Goal: Check status: Check status

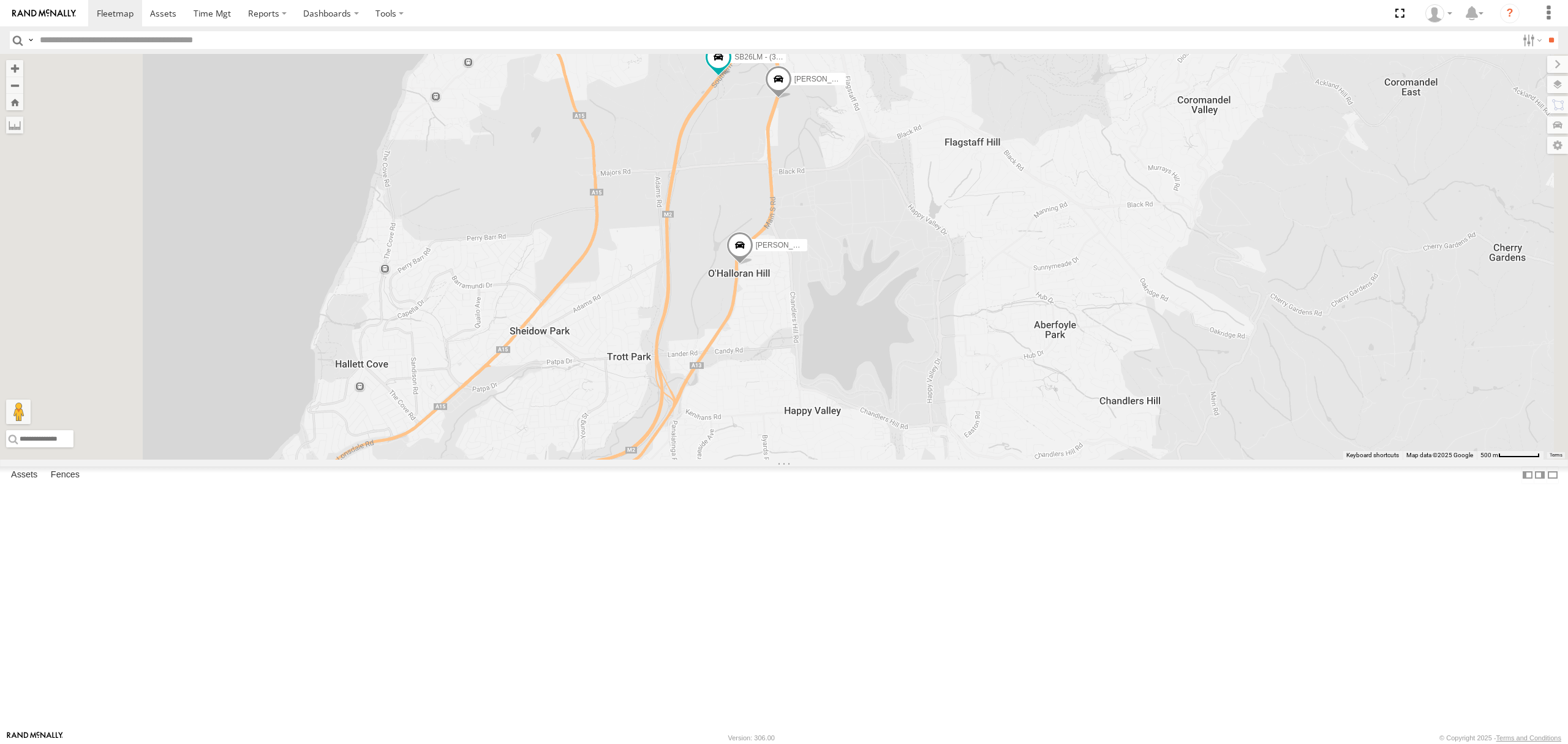
drag, startPoint x: 853, startPoint y: 98, endPoint x: 843, endPoint y: 288, distance: 190.3
click at [843, 288] on div "[PERSON_NAME] [PERSON_NAME] [PERSON_NAME] [PERSON_NAME] [PERSON_NAME] [PERSON_N…" at bounding box center [784, 256] width 1568 height 405
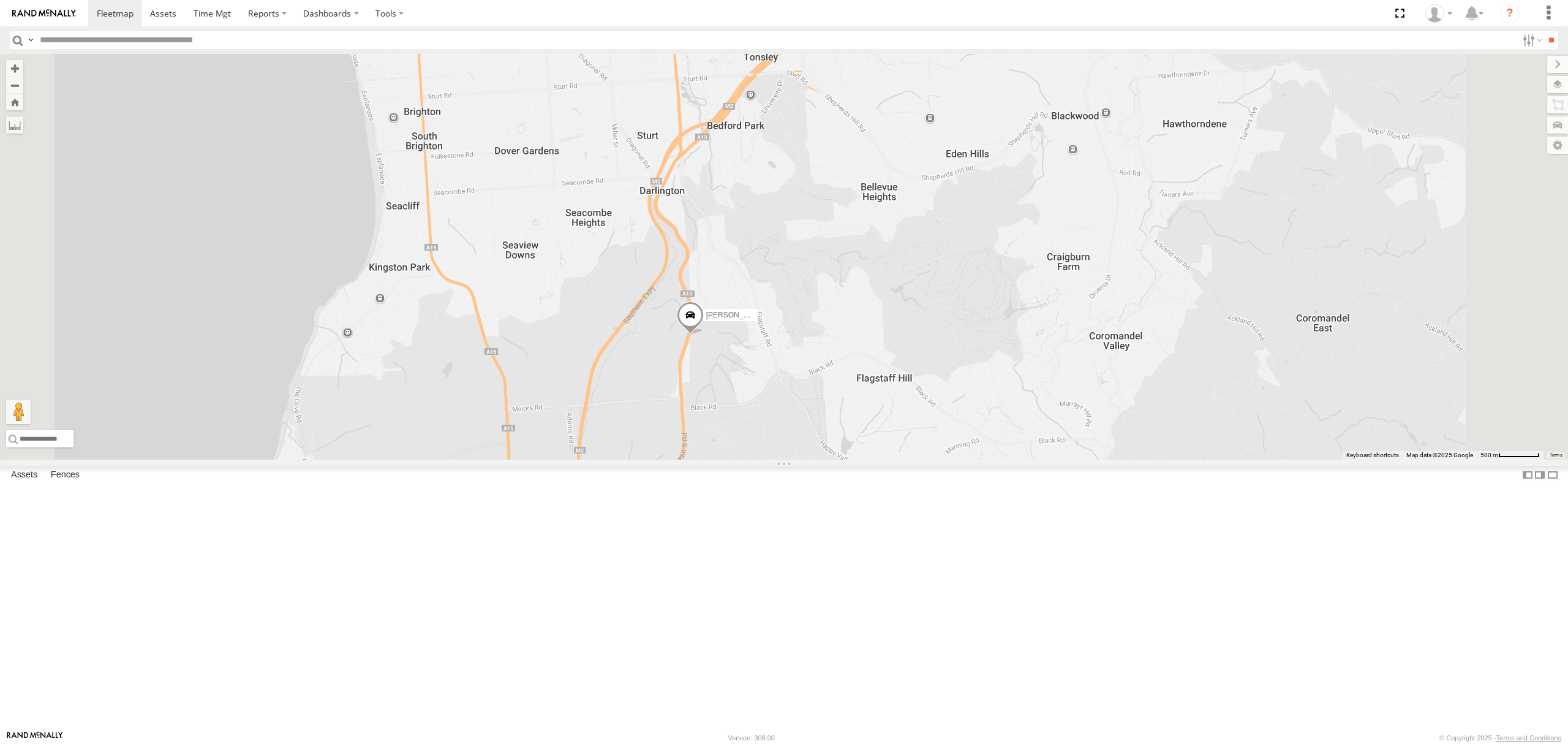
click at [0, 0] on div "[PERSON_NAME]" at bounding box center [0, 0] width 0 height 0
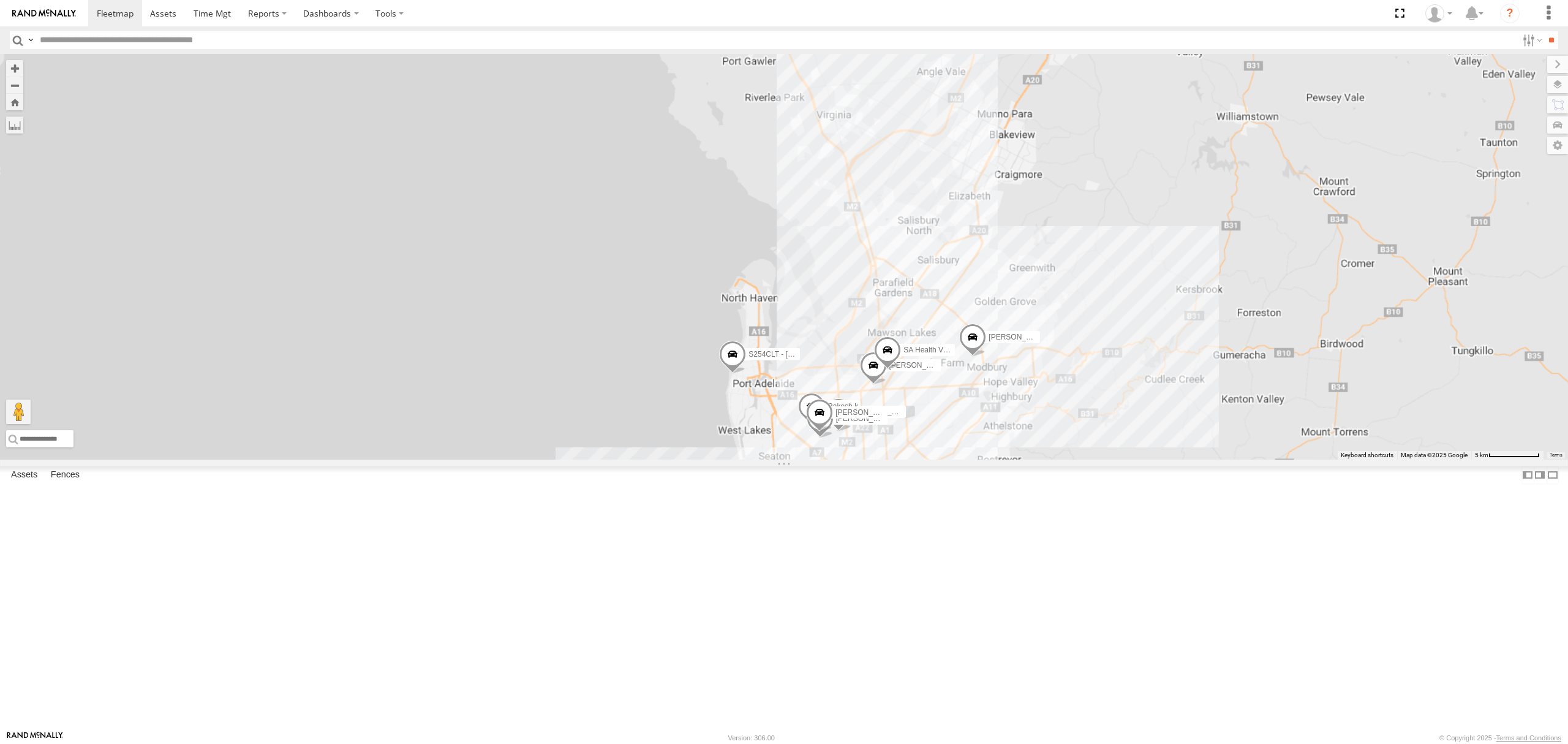
drag, startPoint x: 925, startPoint y: 603, endPoint x: 948, endPoint y: 340, distance: 264.0
click at [948, 340] on div "S254CLT - [PERSON_NAME] [PERSON_NAME] [PERSON_NAME] [PERSON_NAME] [PERSON_NAME]…" at bounding box center [784, 256] width 1568 height 405
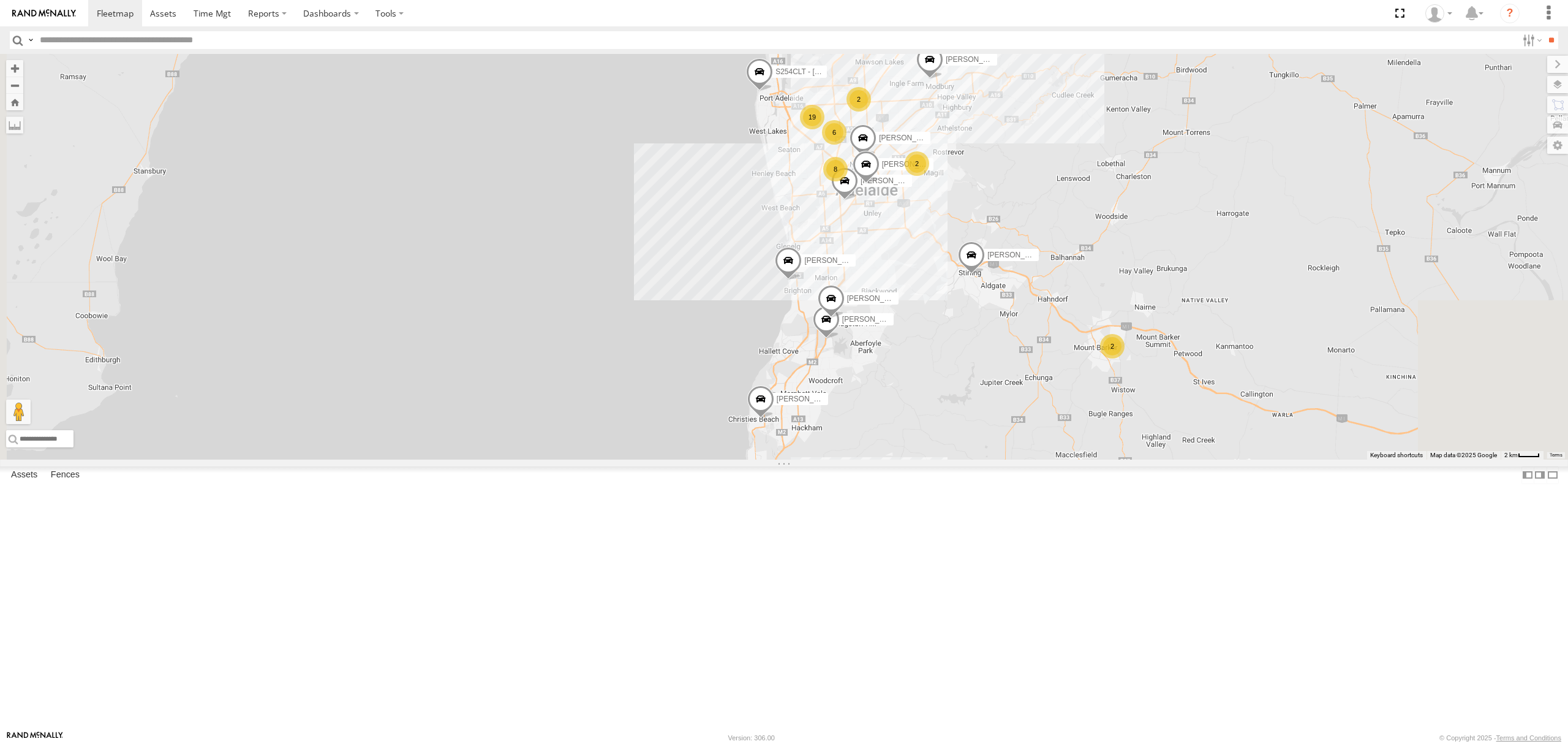
click at [855, 267] on label "[PERSON_NAME]" at bounding box center [825, 261] width 62 height 12
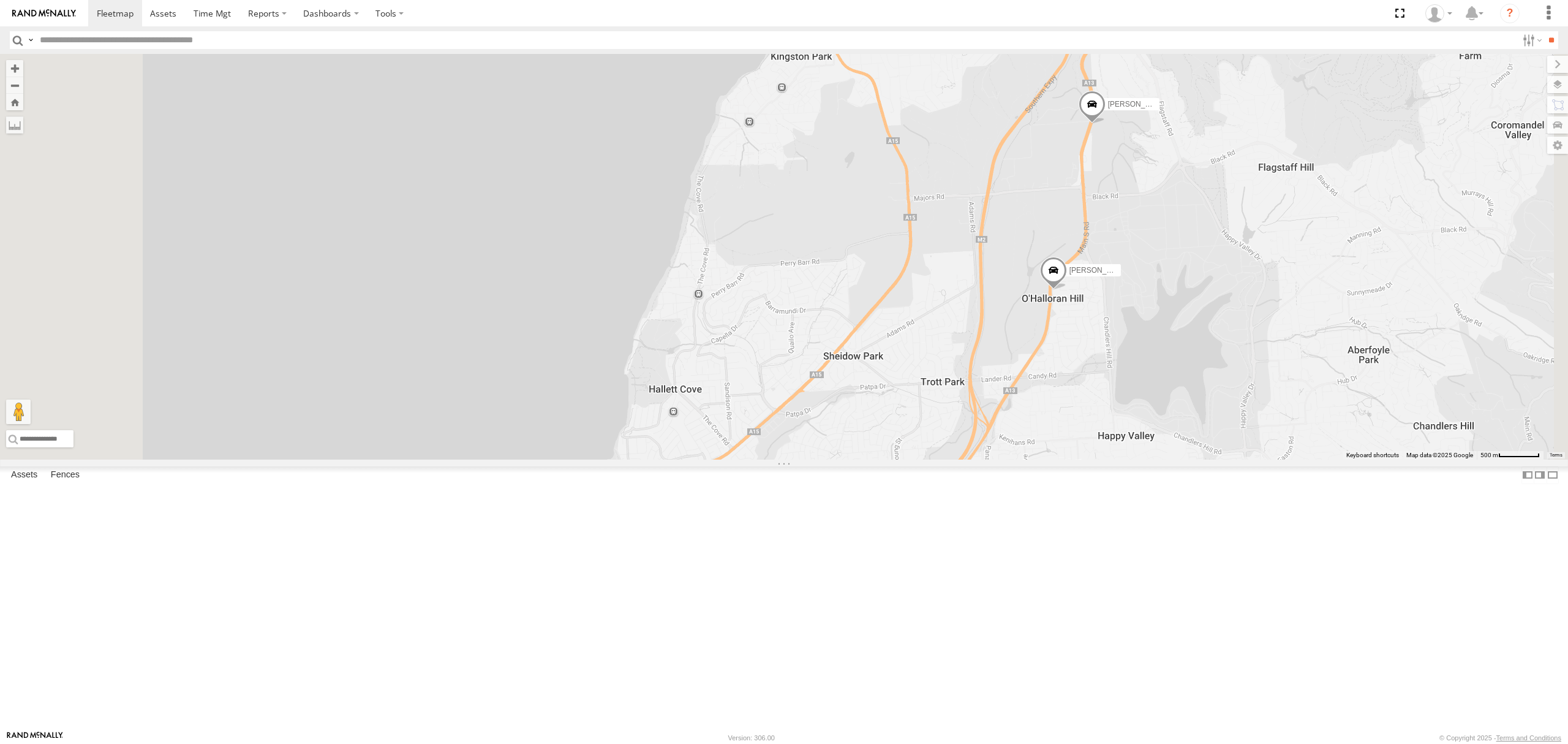
drag, startPoint x: 1078, startPoint y: 256, endPoint x: 1066, endPoint y: 359, distance: 103.7
click at [1066, 359] on div "S254CLT - [PERSON_NAME] [PERSON_NAME] [PERSON_NAME] [PERSON_NAME] [PERSON_NAME]…" at bounding box center [784, 256] width 1568 height 405
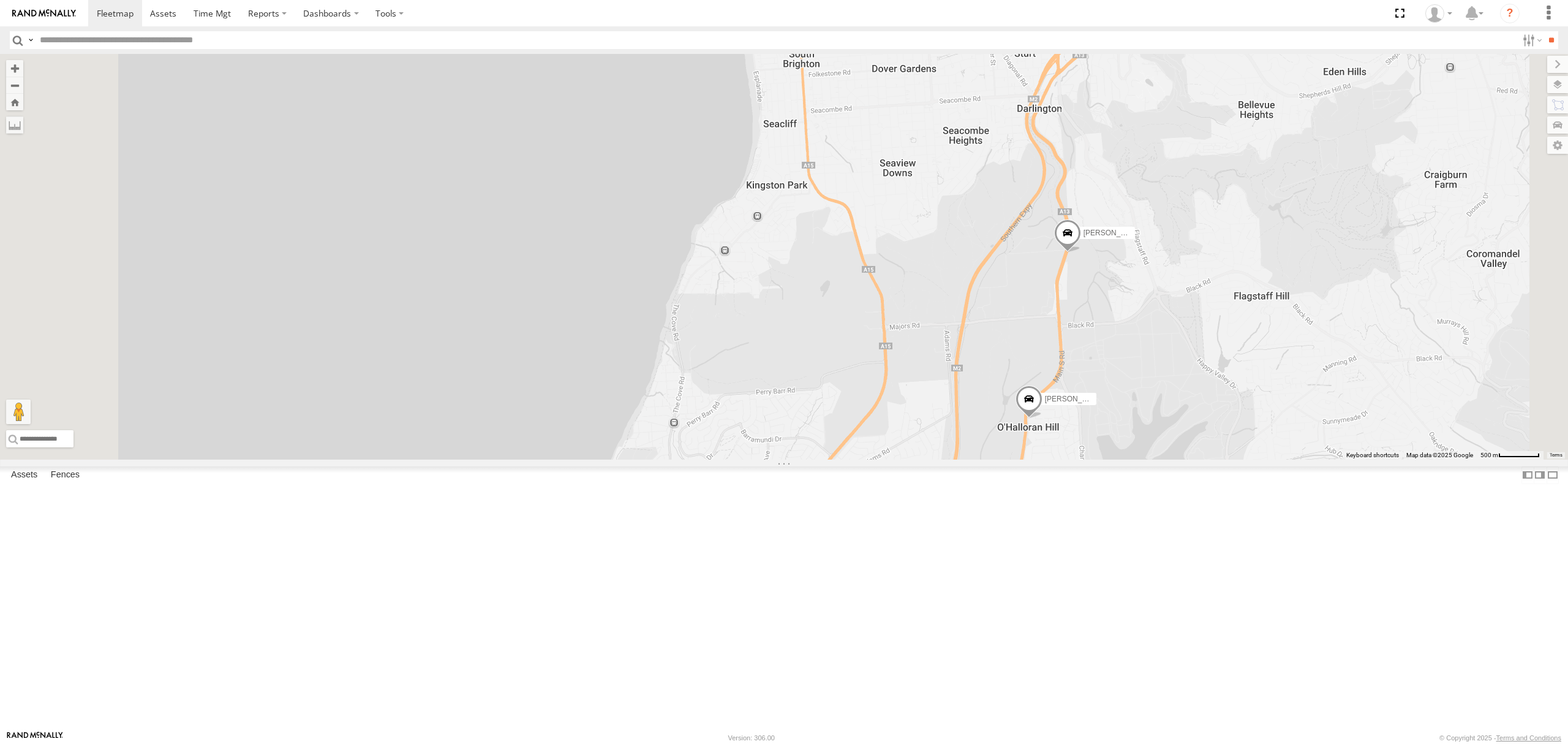
drag, startPoint x: 1071, startPoint y: 307, endPoint x: 1052, endPoint y: 402, distance: 96.9
click at [1052, 402] on div "S254CLT - [PERSON_NAME] [PERSON_NAME] [PERSON_NAME] [PERSON_NAME] [PERSON_NAME]…" at bounding box center [784, 256] width 1568 height 405
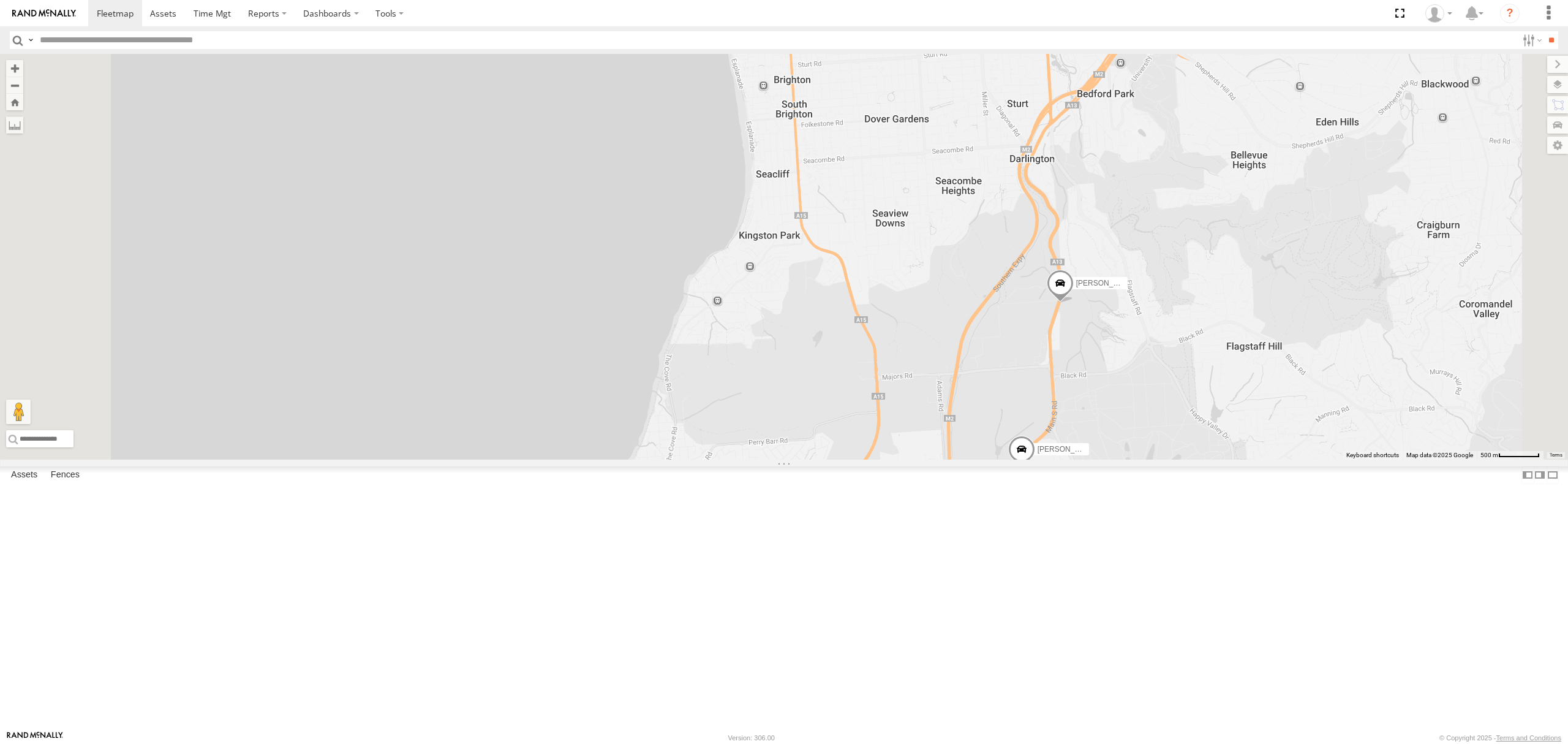
drag, startPoint x: 1027, startPoint y: 332, endPoint x: 1027, endPoint y: 359, distance: 27.0
click at [1027, 359] on div "S254CLT - [PERSON_NAME] [PERSON_NAME] [PERSON_NAME] [PERSON_NAME] [PERSON_NAME]…" at bounding box center [784, 256] width 1568 height 405
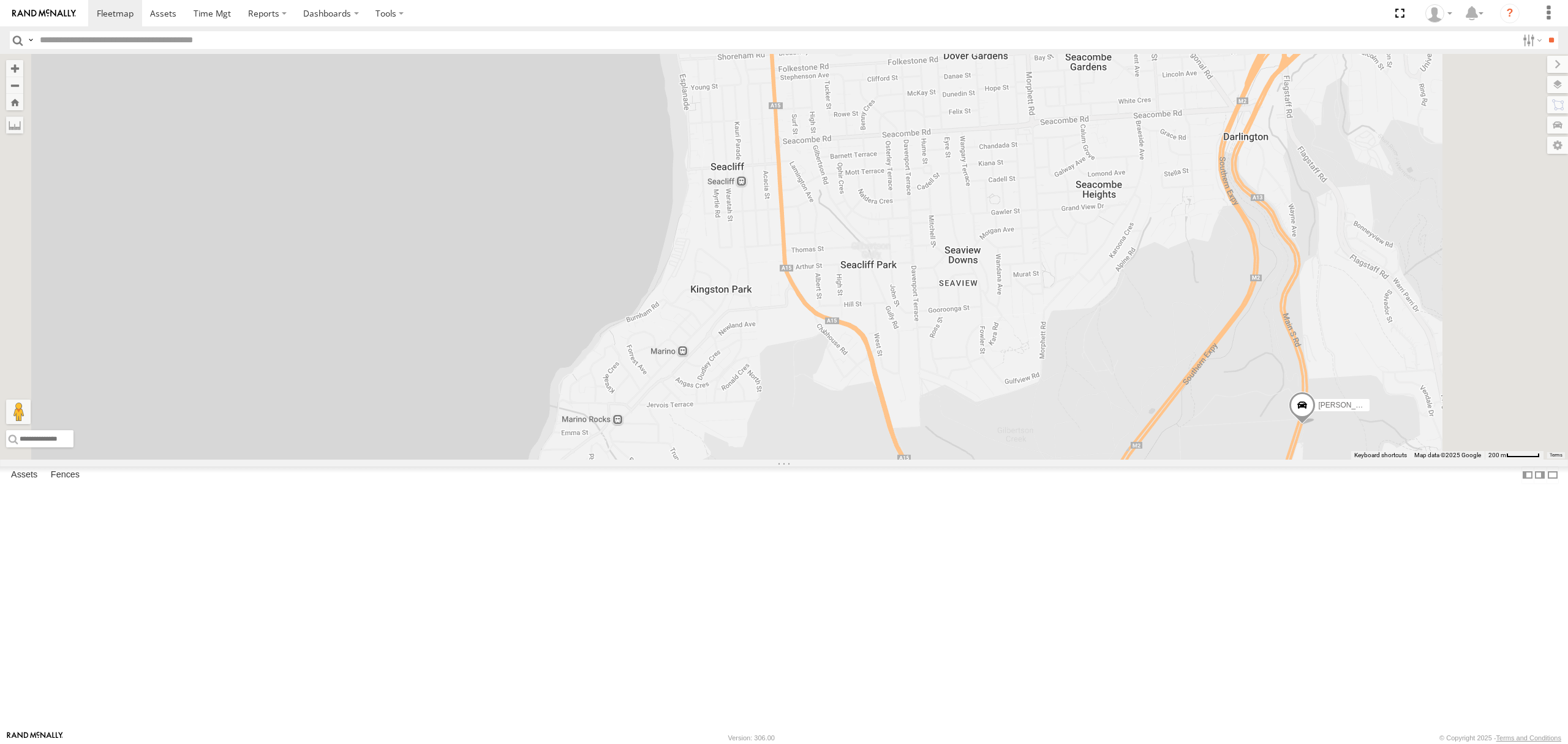
drag, startPoint x: 900, startPoint y: 228, endPoint x: 900, endPoint y: 396, distance: 168.0
click at [900, 396] on div "S254CLT - [PERSON_NAME] [PERSON_NAME] [PERSON_NAME] [PERSON_NAME] [PERSON_NAME]…" at bounding box center [784, 256] width 1568 height 405
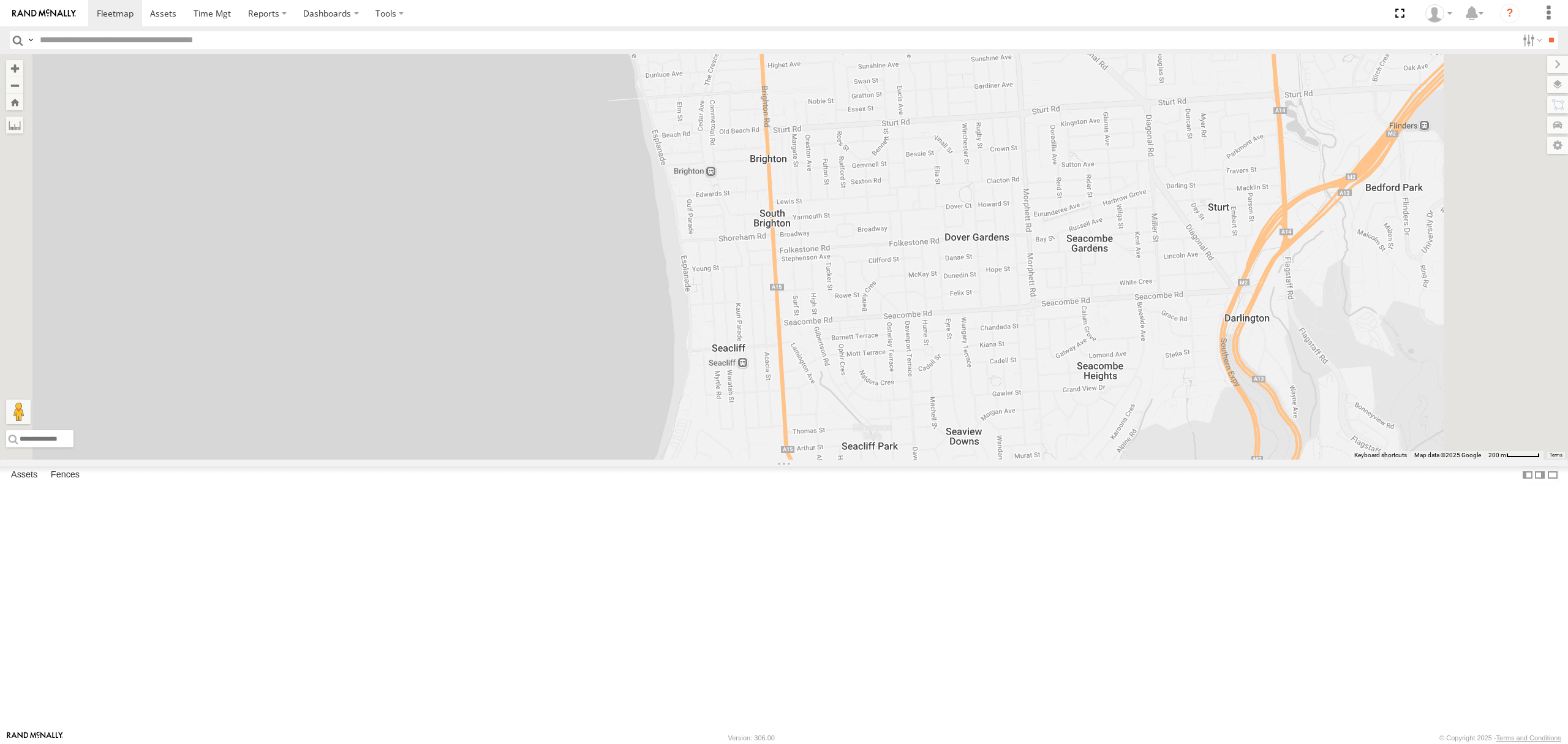
click at [918, 295] on div "S254CLT - [PERSON_NAME] [PERSON_NAME] [PERSON_NAME] [PERSON_NAME] [PERSON_NAME]…" at bounding box center [784, 256] width 1568 height 405
drag, startPoint x: 1037, startPoint y: 290, endPoint x: 1036, endPoint y: 378, distance: 88.0
click at [1036, 378] on div "S254CLT - [PERSON_NAME] [PERSON_NAME] [PERSON_NAME] [PERSON_NAME] [PERSON_NAME]…" at bounding box center [784, 256] width 1568 height 405
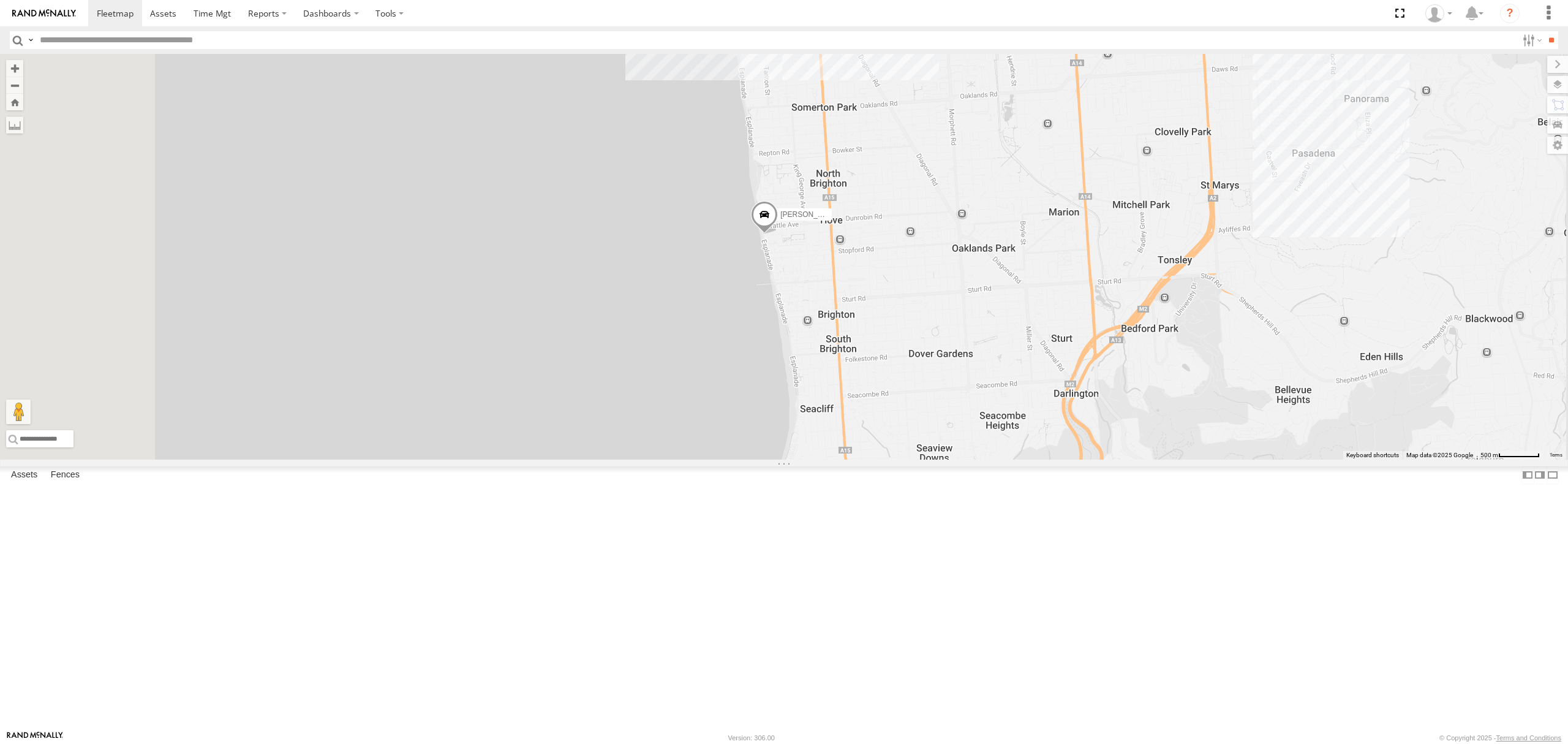
drag, startPoint x: 1088, startPoint y: 463, endPoint x: 1063, endPoint y: 441, distance: 33.3
click at [1078, 454] on div "S254CLT - [PERSON_NAME] [PERSON_NAME] [PERSON_NAME] [PERSON_NAME] [PERSON_NAME]…" at bounding box center [784, 256] width 1568 height 405
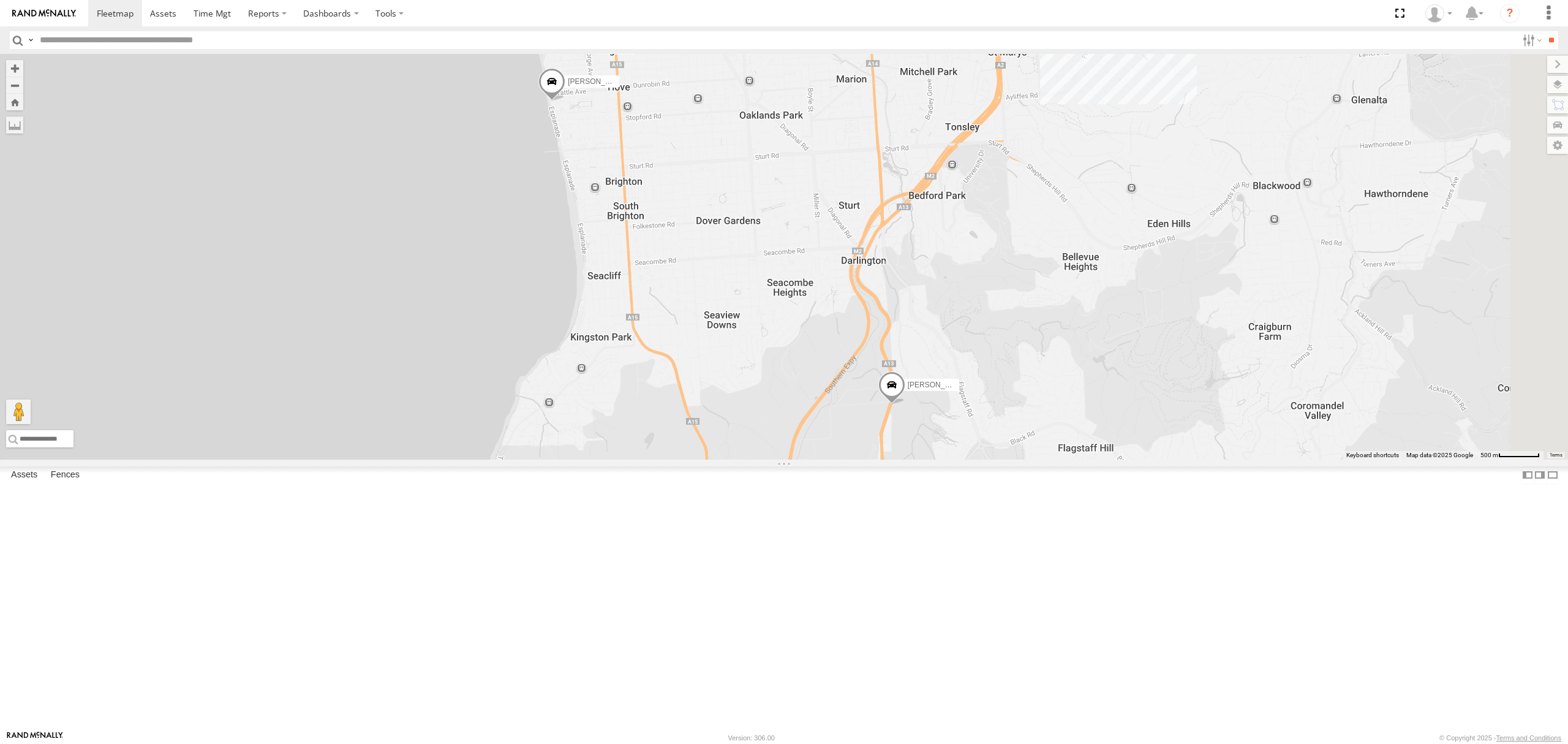
drag, startPoint x: 1061, startPoint y: 477, endPoint x: 1106, endPoint y: 591, distance: 122.6
click at [1106, 460] on div "S254CLT - [PERSON_NAME] [PERSON_NAME] [PERSON_NAME] [PERSON_NAME] [PERSON_NAME]…" at bounding box center [784, 256] width 1568 height 405
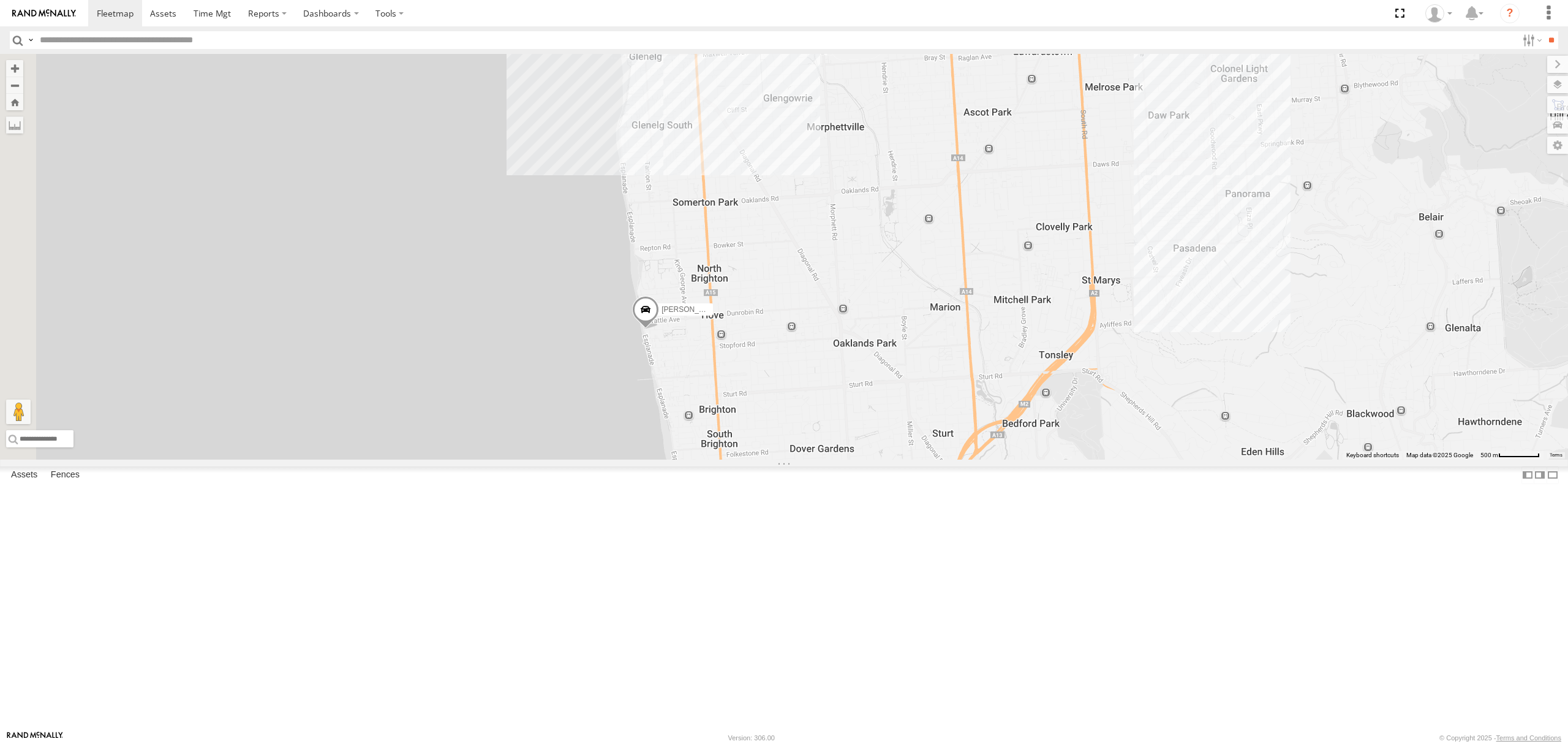
click at [1055, 460] on div "S254CLT - [PERSON_NAME] [PERSON_NAME] [PERSON_NAME] [PERSON_NAME] [PERSON_NAME]…" at bounding box center [784, 256] width 1568 height 405
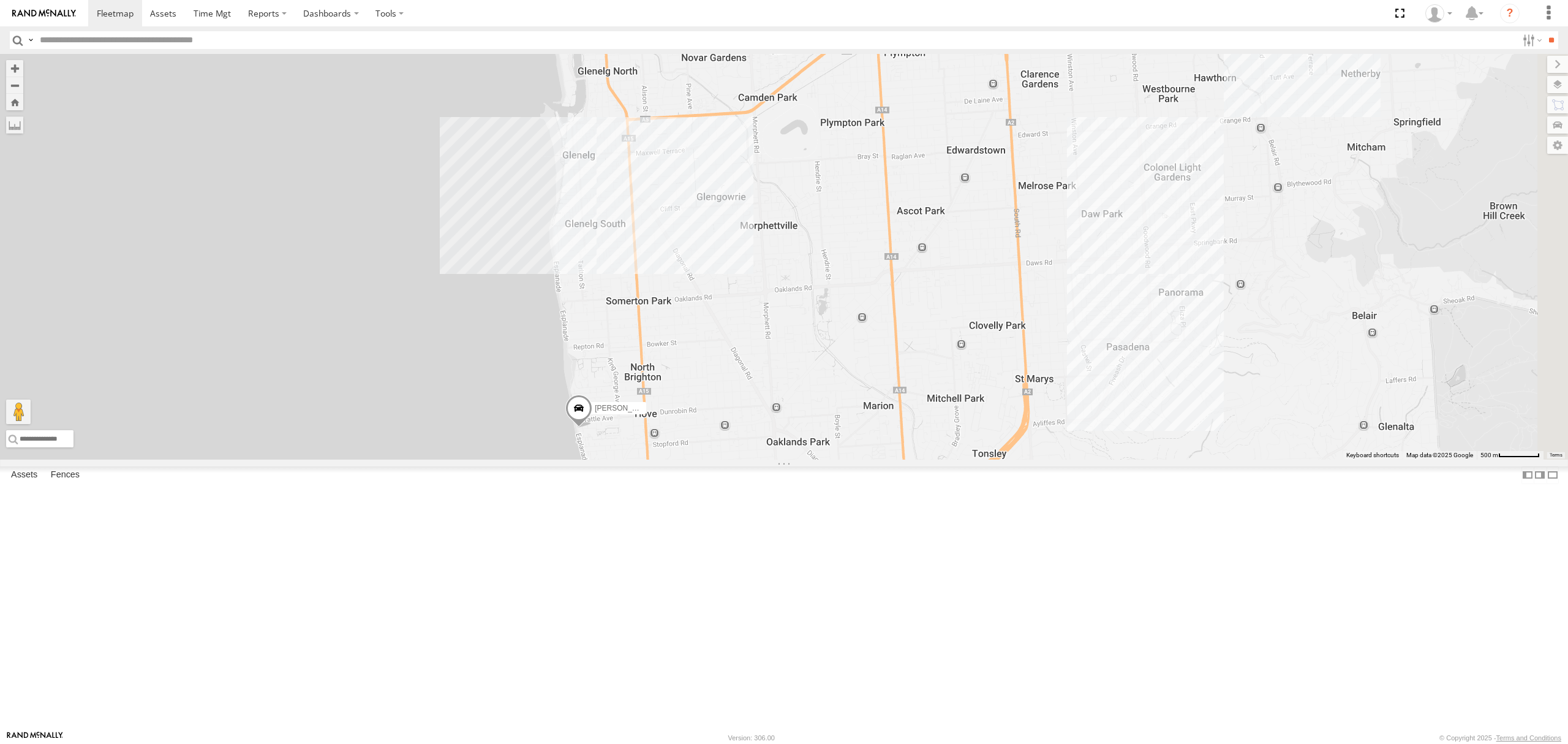
scroll to position [245, 0]
click at [0, 0] on div "All Assets" at bounding box center [0, 0] width 0 height 0
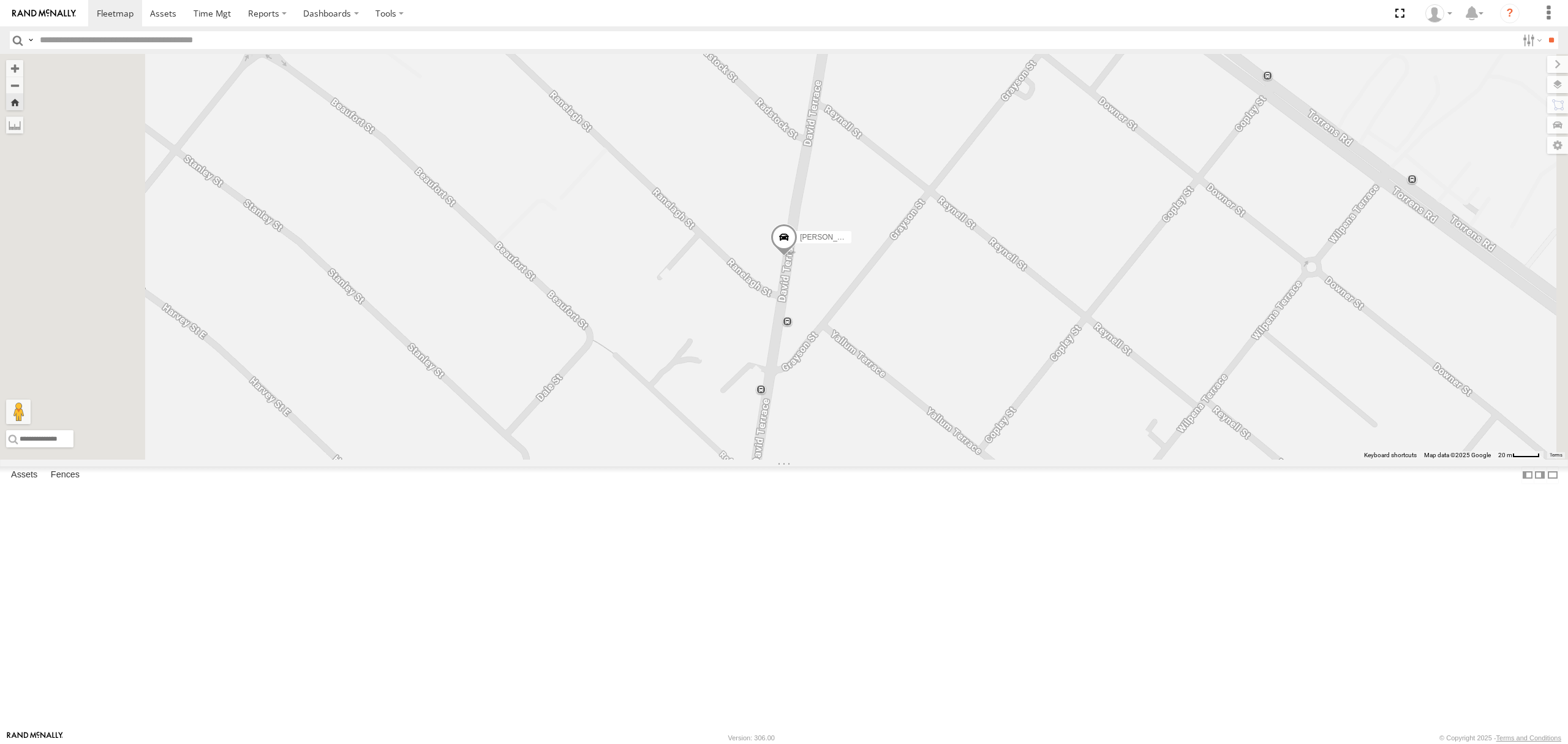
click at [797, 258] on span at bounding box center [784, 241] width 27 height 33
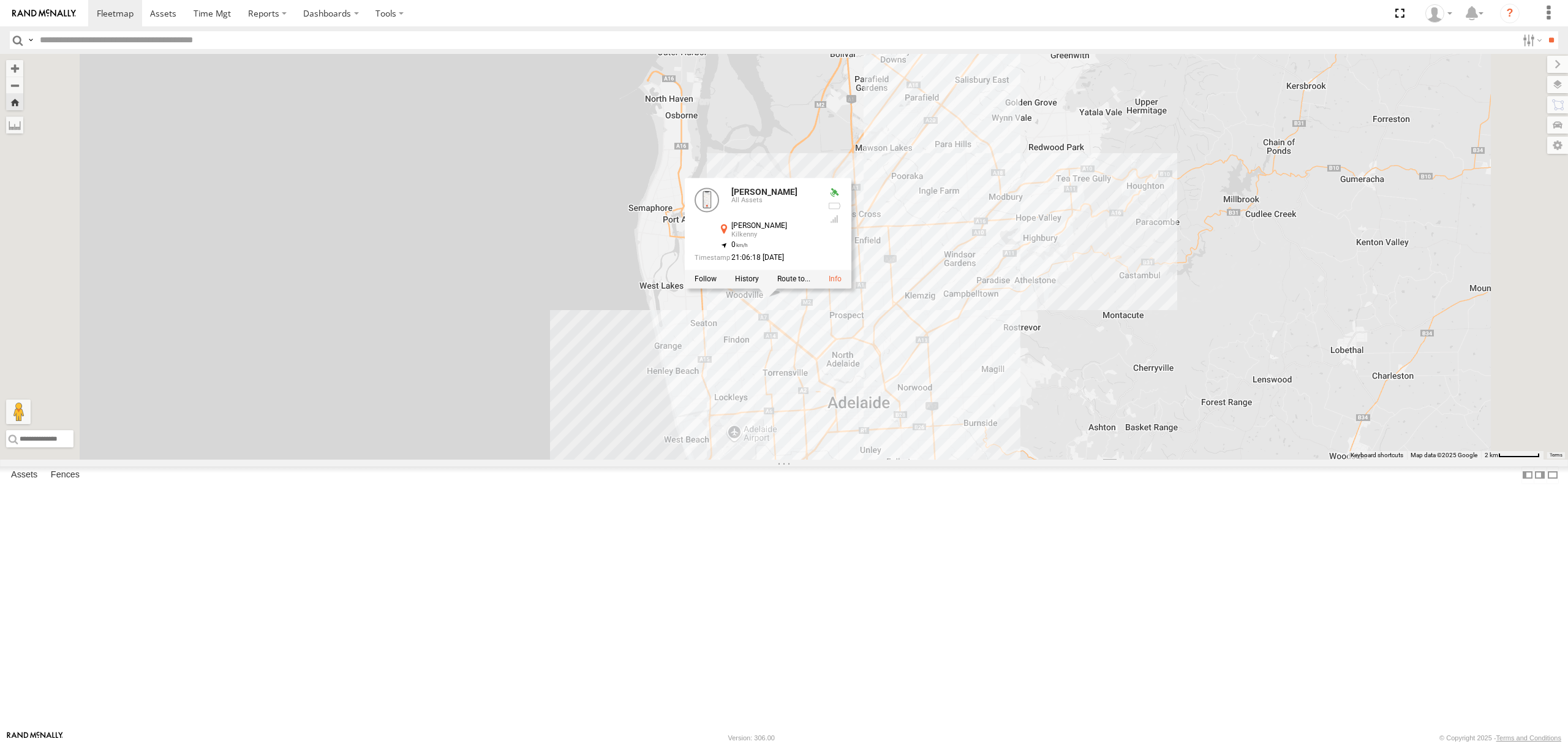
click at [0, 0] on div "[PERSON_NAME] All Assets" at bounding box center [0, 0] width 0 height 0
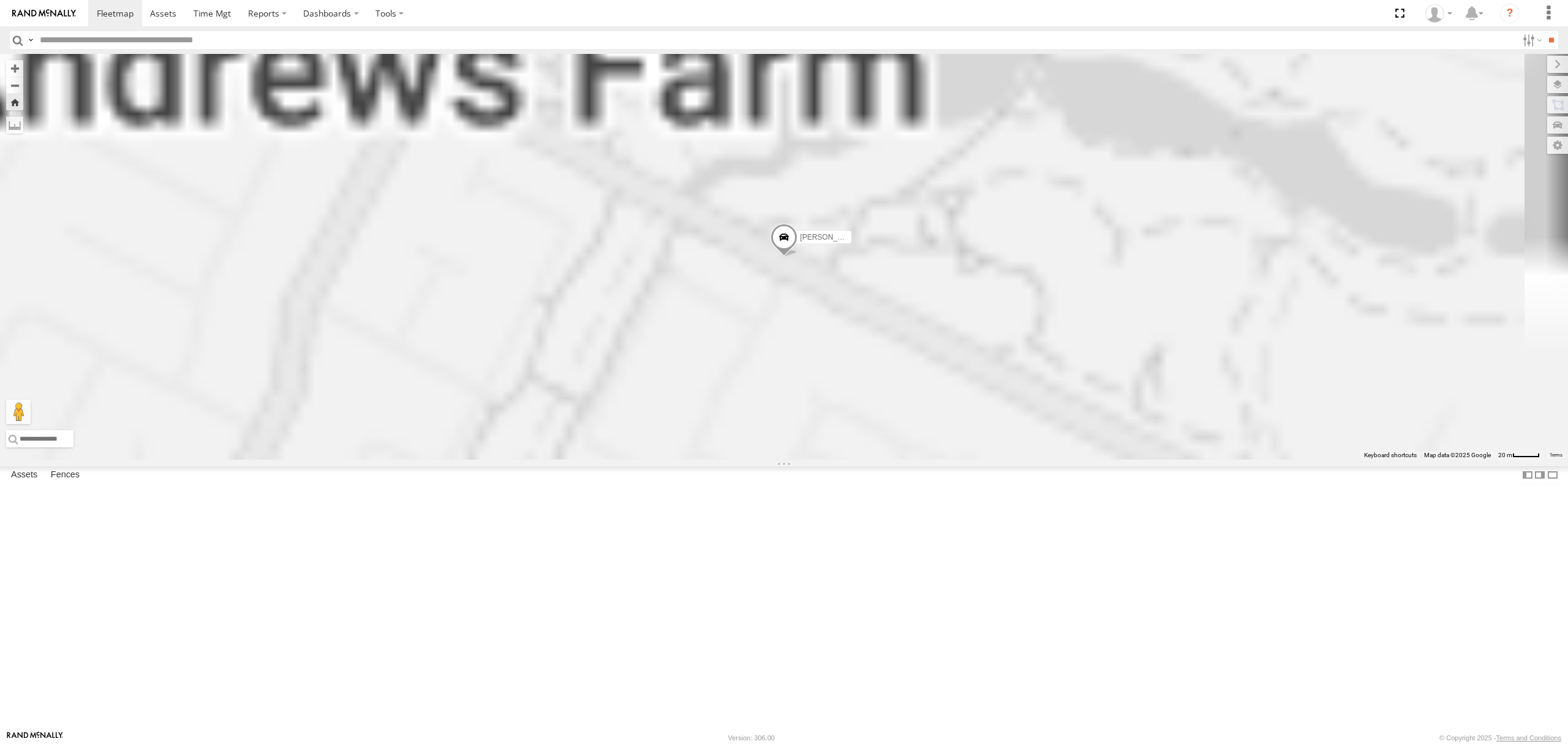
click at [0, 0] on div "[PERSON_NAME] All Assets" at bounding box center [0, 0] width 0 height 0
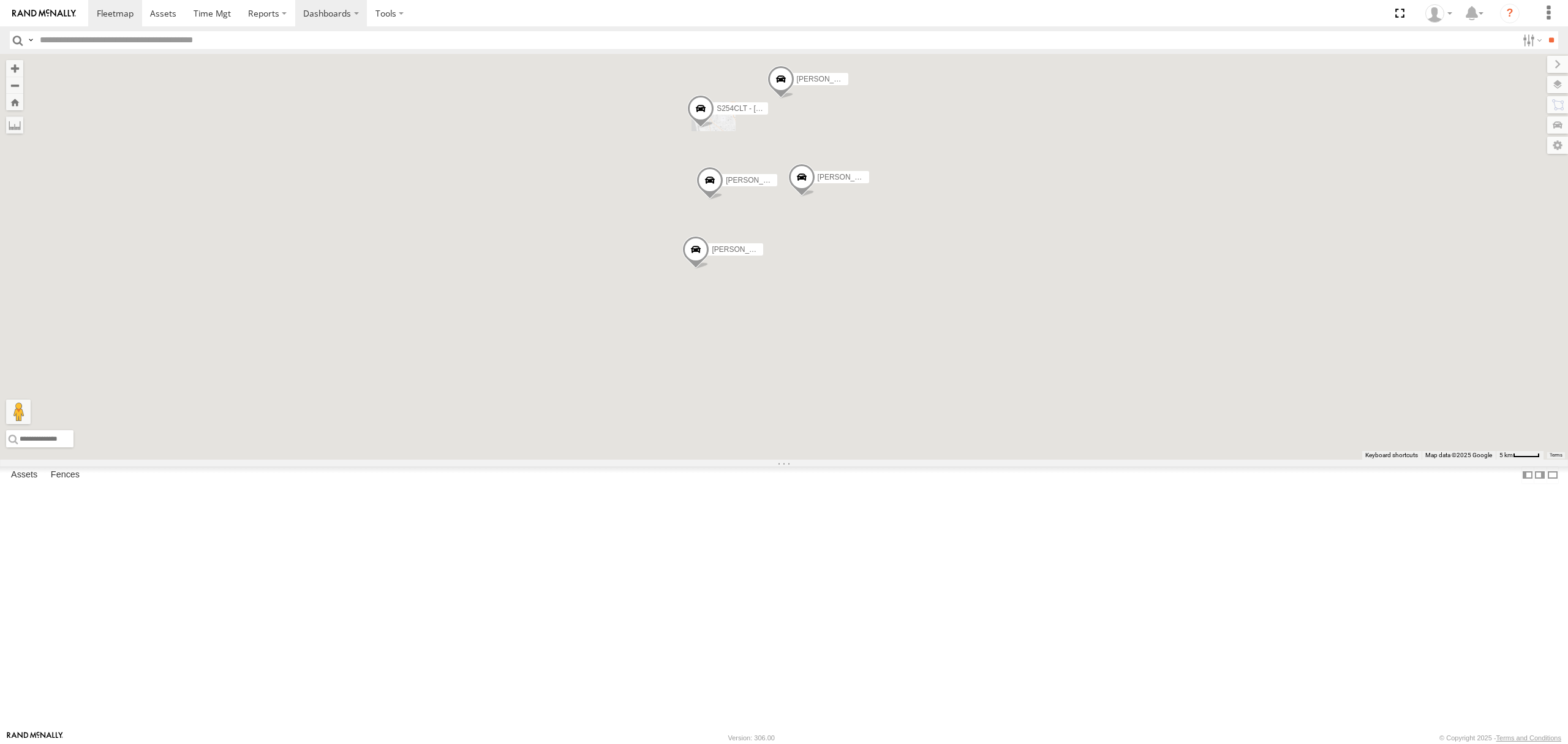
scroll to position [0, 0]
